Goal: Information Seeking & Learning: Learn about a topic

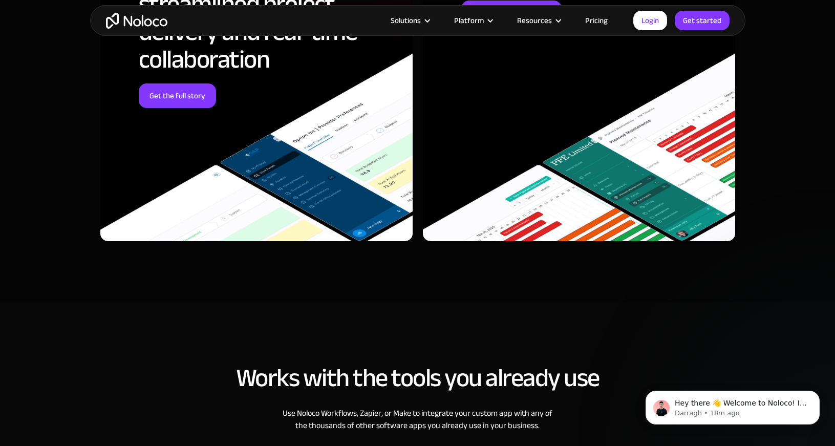
scroll to position [3138, 0]
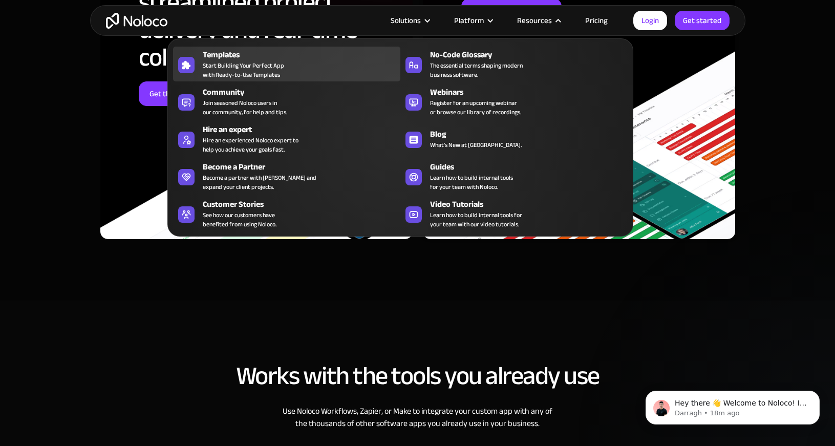
click at [290, 68] on div "Templates Start Building Your Perfect App with Ready-to-Use Templates" at bounding box center [299, 64] width 192 height 31
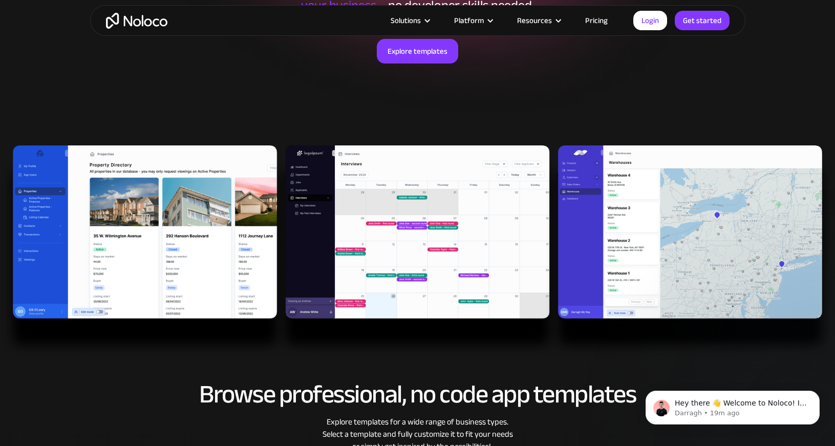
scroll to position [205, 0]
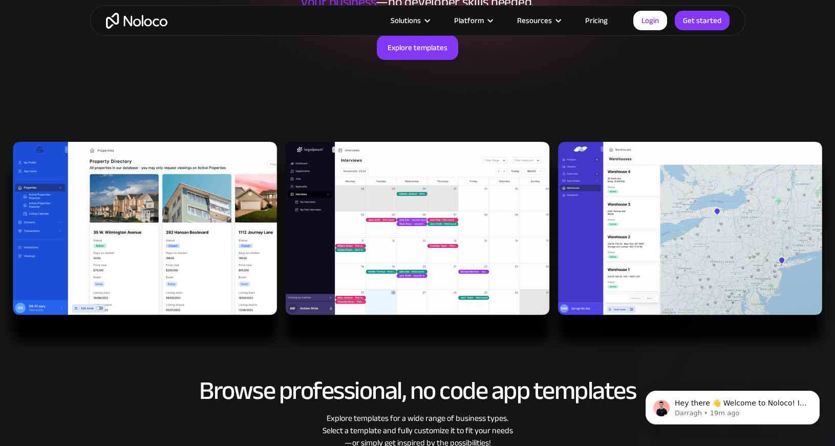
click at [527, 349] on img at bounding box center [417, 248] width 835 height 212
click at [665, 248] on img at bounding box center [417, 248] width 835 height 212
click at [423, 50] on link "Explore templates" at bounding box center [417, 47] width 81 height 25
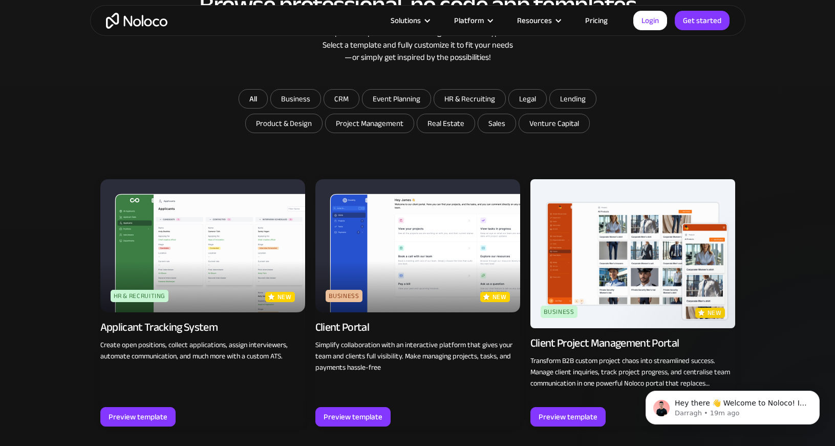
scroll to position [596, 0]
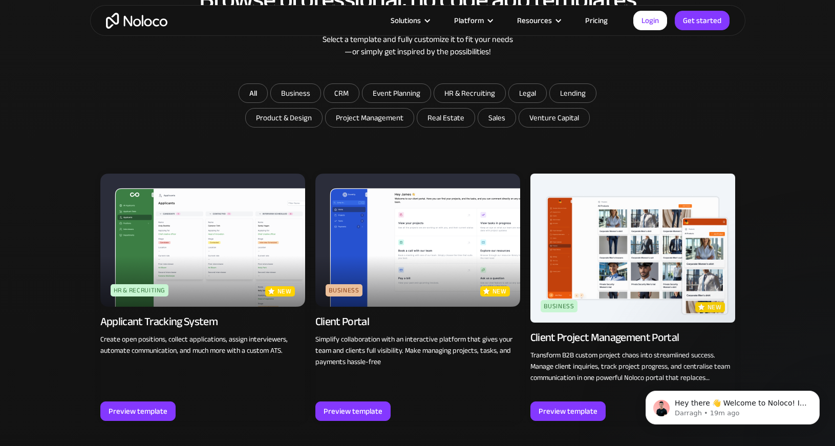
click at [462, 205] on img at bounding box center [417, 239] width 205 height 133
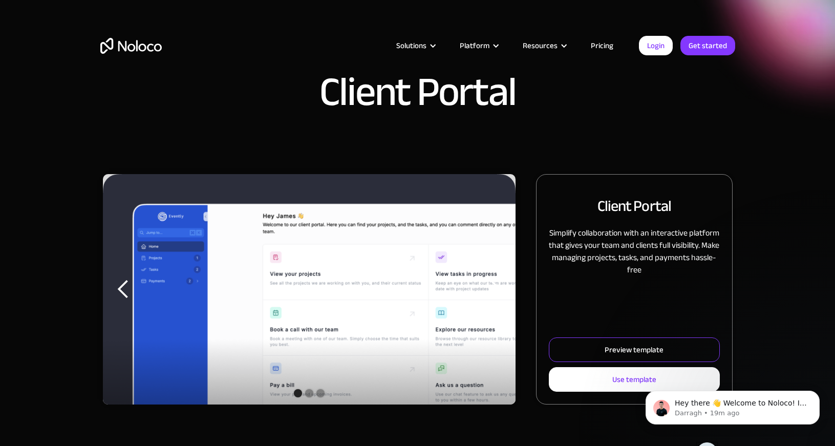
click at [639, 343] on div "Preview template" at bounding box center [633, 349] width 59 height 13
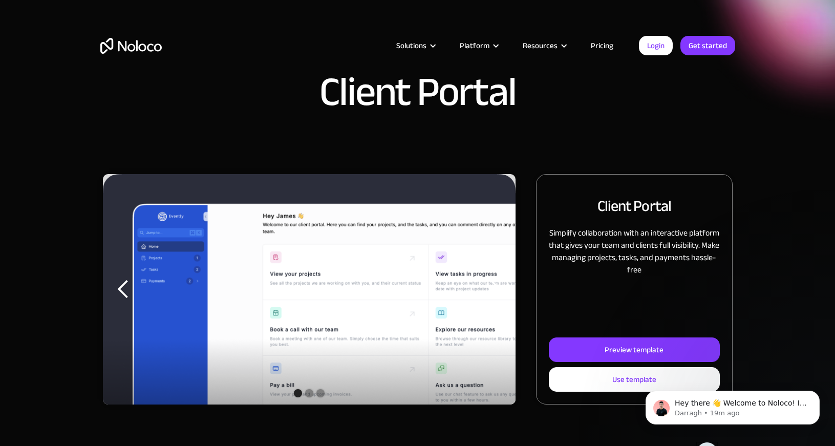
click at [791, 78] on div "Solutions Use Cases Business Types Project Management Keep track of customers, …" at bounding box center [417, 48] width 835 height 96
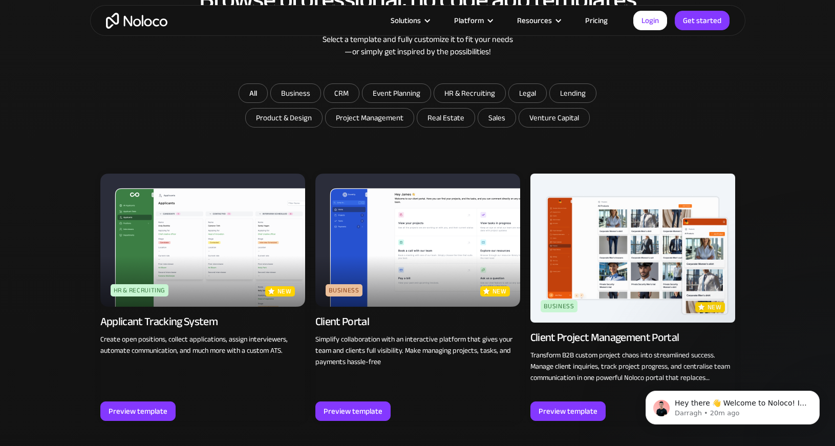
click at [672, 259] on img at bounding box center [632, 247] width 205 height 149
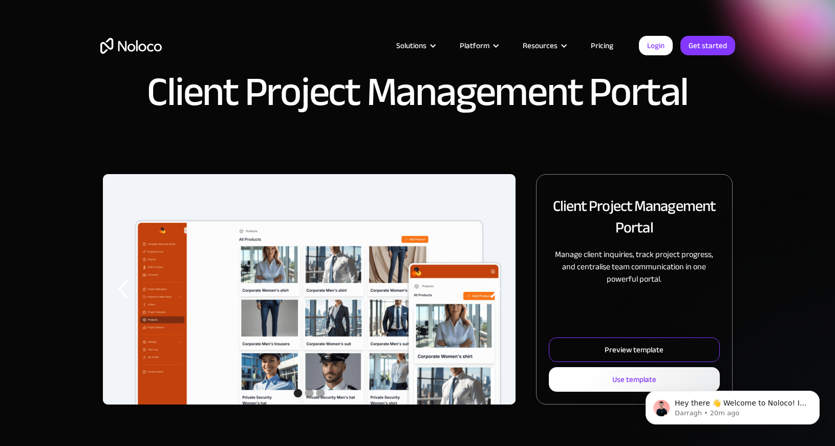
click at [628, 342] on link "Preview template" at bounding box center [634, 349] width 170 height 25
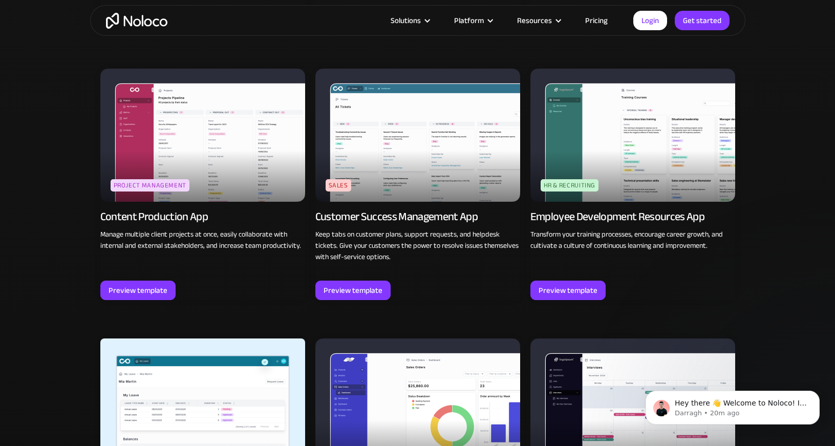
scroll to position [988, 0]
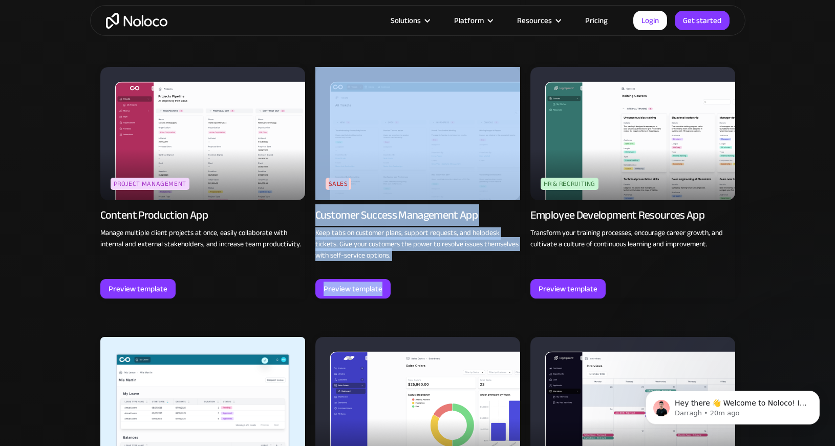
click at [269, 294] on div "Preview template" at bounding box center [202, 288] width 205 height 19
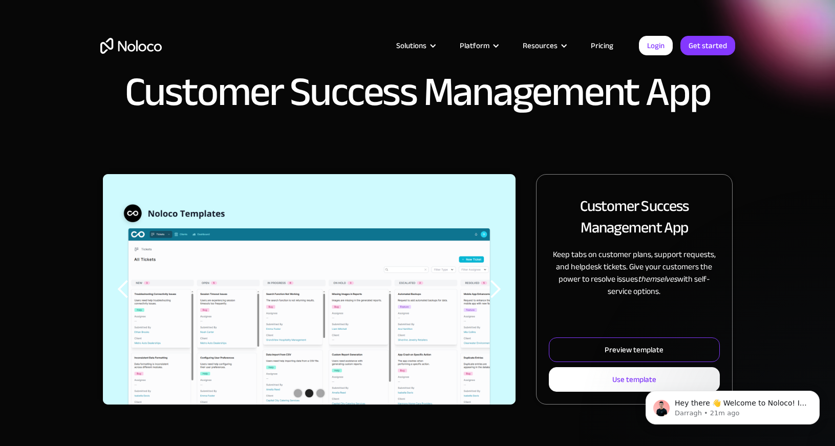
click at [653, 351] on div "Preview template" at bounding box center [633, 349] width 59 height 13
